Goal: Complete application form

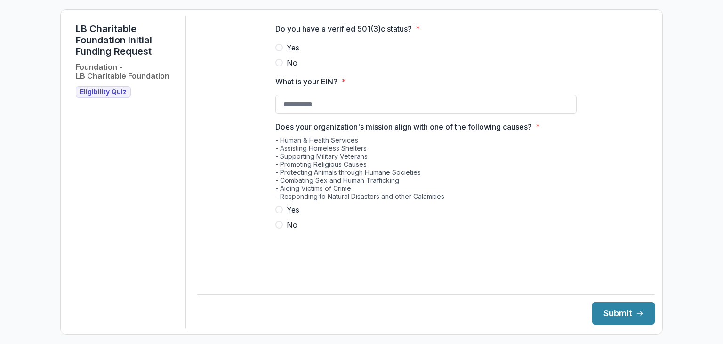
click at [280, 213] on span at bounding box center [279, 210] width 8 height 8
click at [337, 113] on input "What is your EIN? *" at bounding box center [425, 104] width 301 height 19
click at [278, 51] on span at bounding box center [279, 48] width 8 height 8
click at [349, 112] on input "What is your EIN? *" at bounding box center [425, 104] width 301 height 19
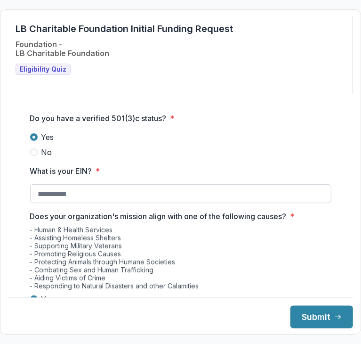
click at [67, 197] on input "What is your EIN? *" at bounding box center [180, 193] width 301 height 19
paste input "**********"
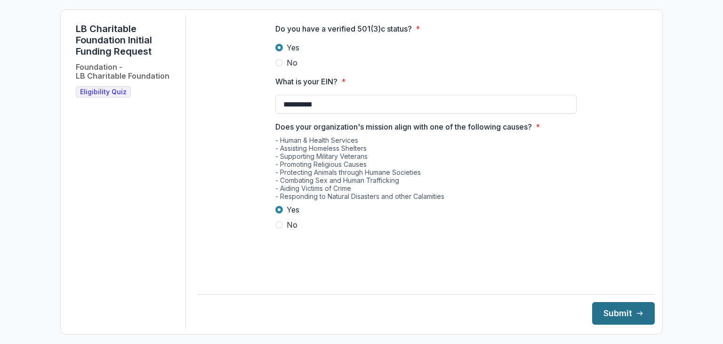
type input "**********"
click at [621, 320] on button "Submit" at bounding box center [623, 313] width 63 height 23
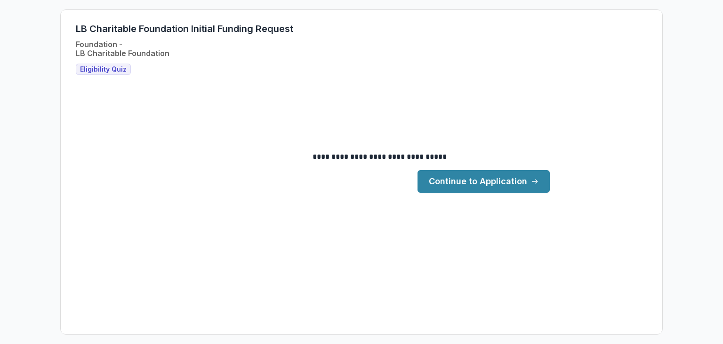
click at [509, 190] on link "Continue to Application" at bounding box center [483, 181] width 132 height 23
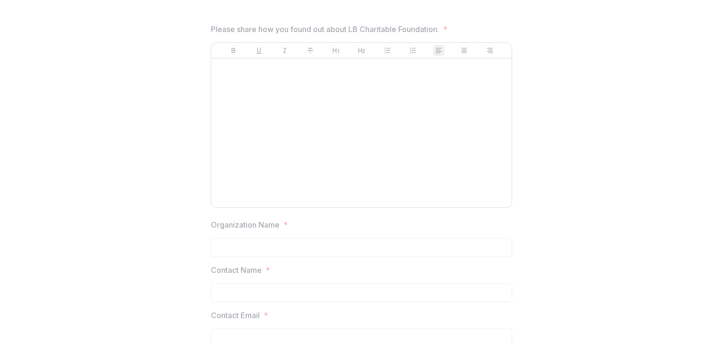
scroll to position [107, 0]
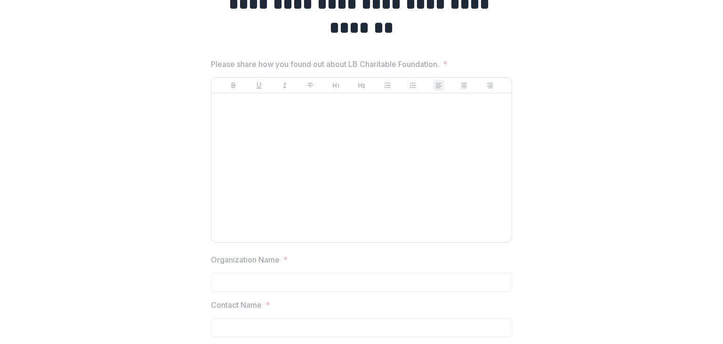
click at [370, 155] on div at bounding box center [361, 167] width 293 height 141
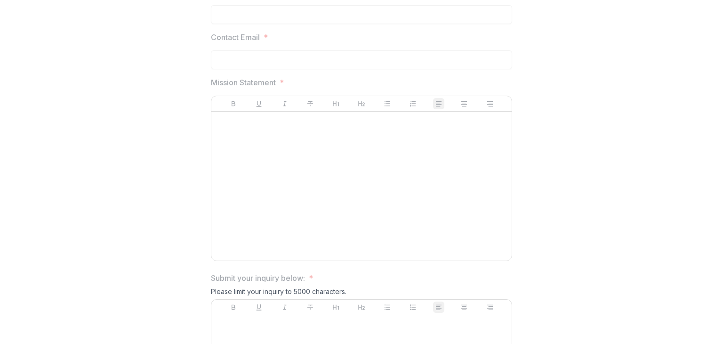
scroll to position [248, 0]
